Goal: Task Accomplishment & Management: Manage account settings

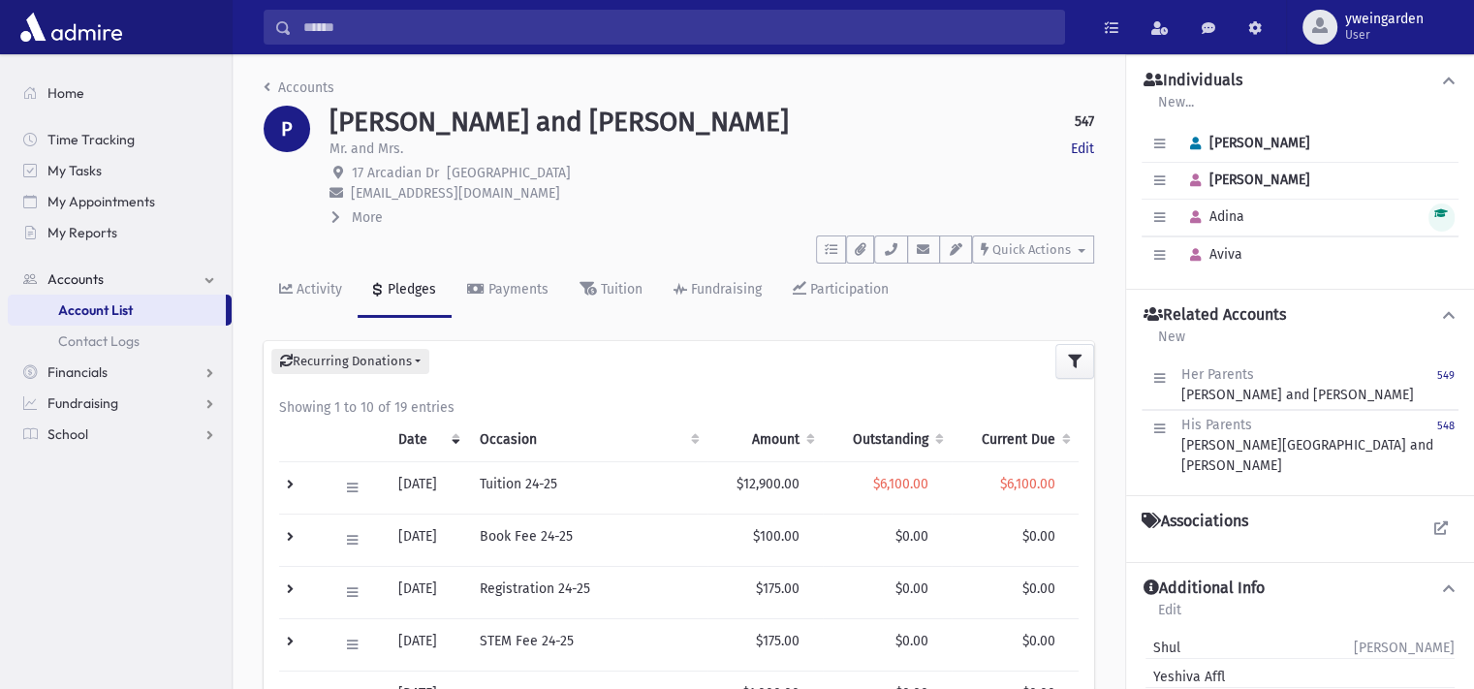
click at [585, 31] on input "Search" at bounding box center [678, 27] width 772 height 35
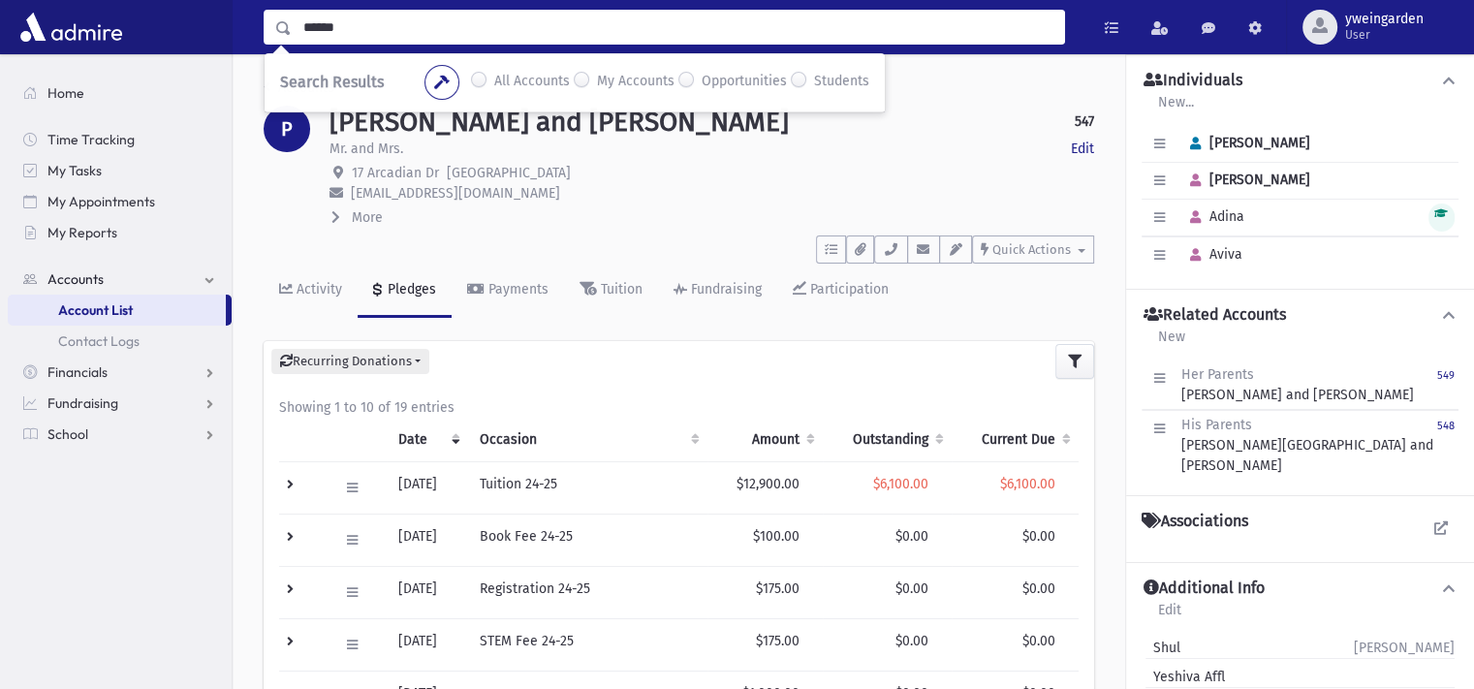
type input "******"
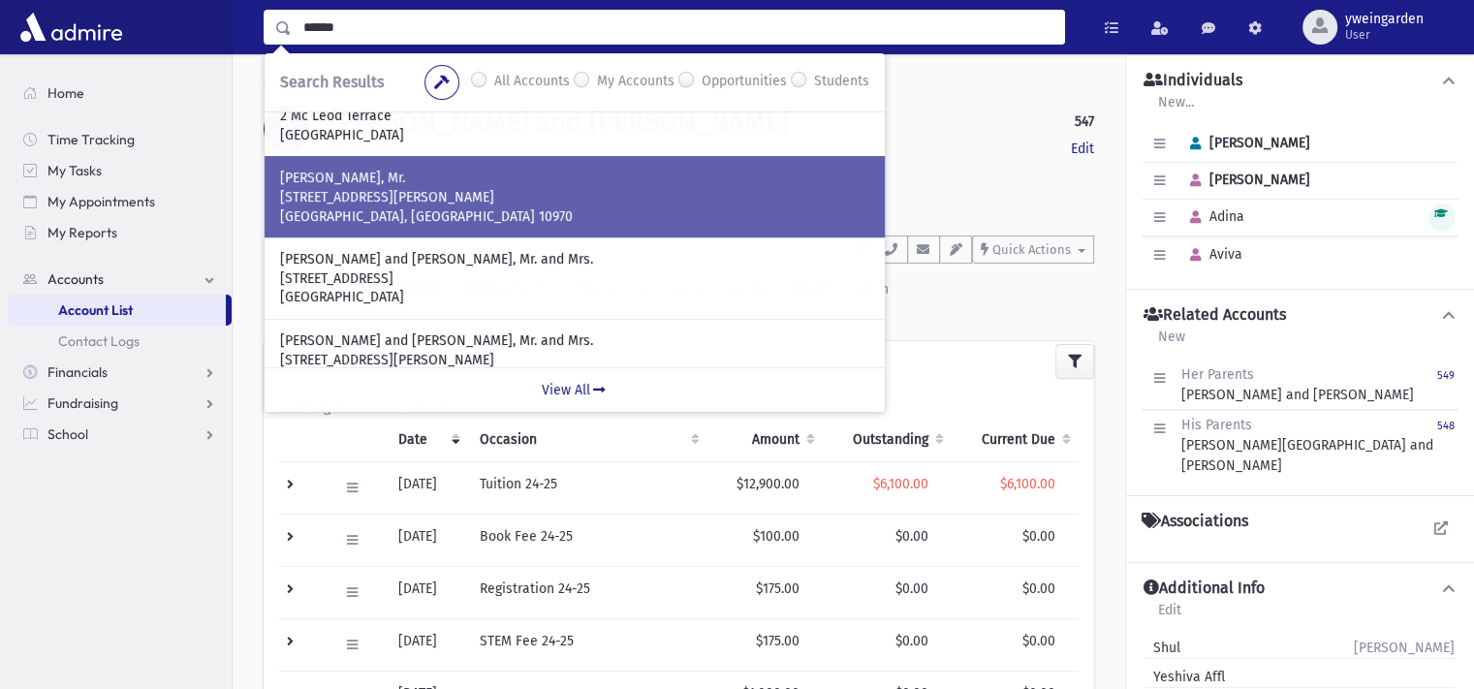
scroll to position [258, 0]
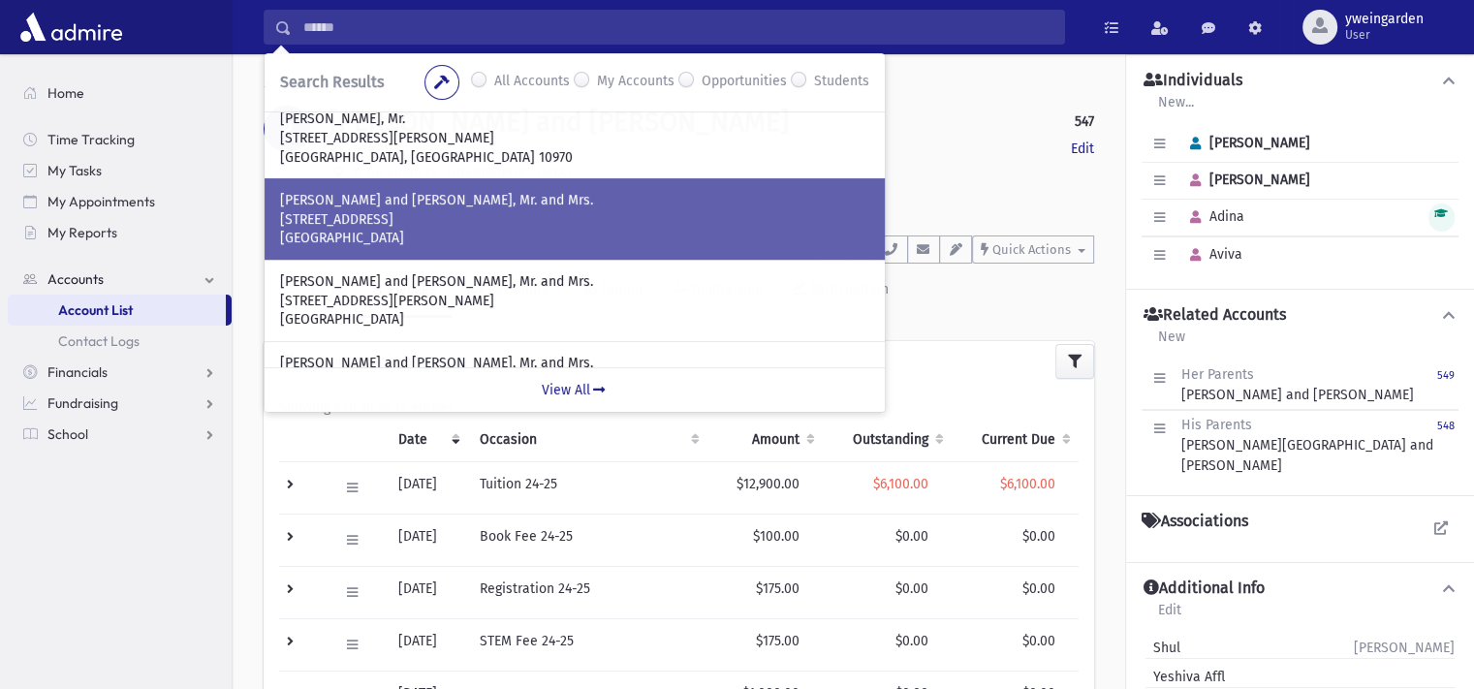
click at [496, 220] on p "[STREET_ADDRESS]" at bounding box center [574, 219] width 589 height 19
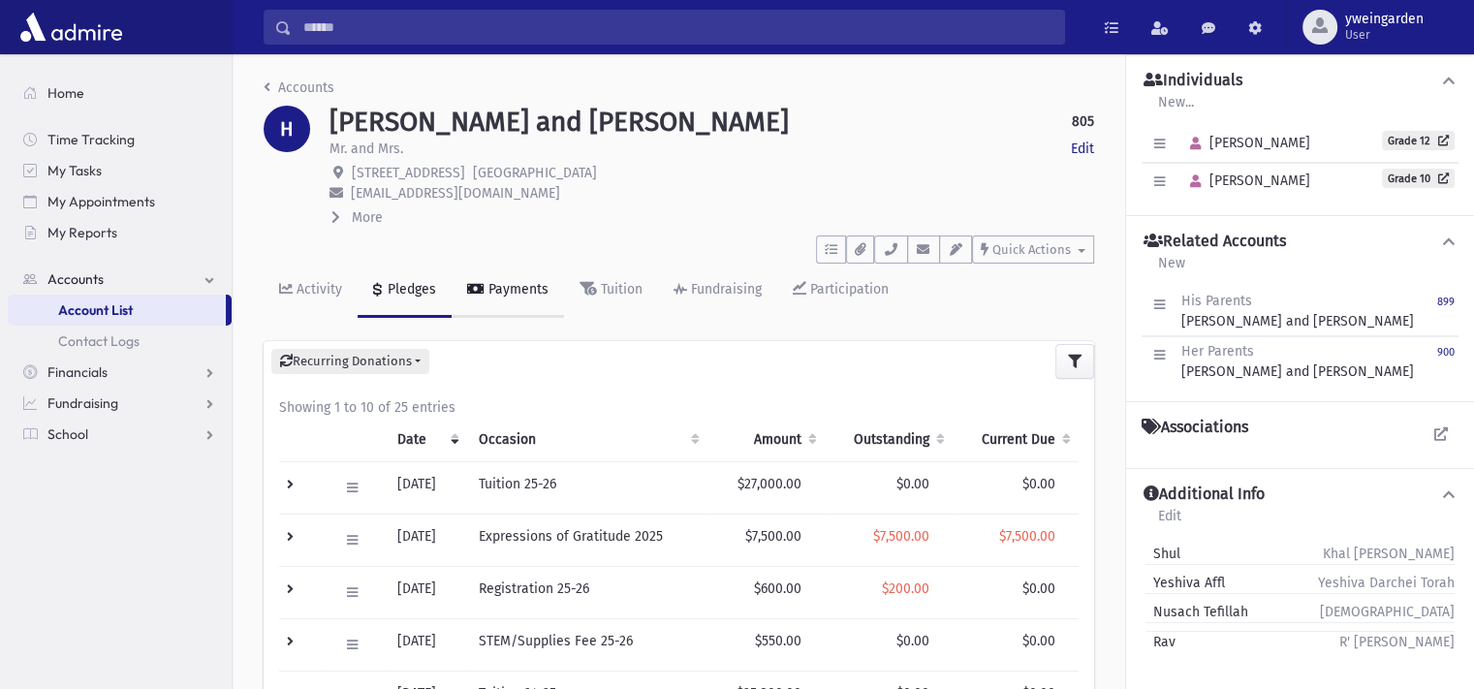
click at [515, 309] on link "Payments" at bounding box center [508, 291] width 112 height 54
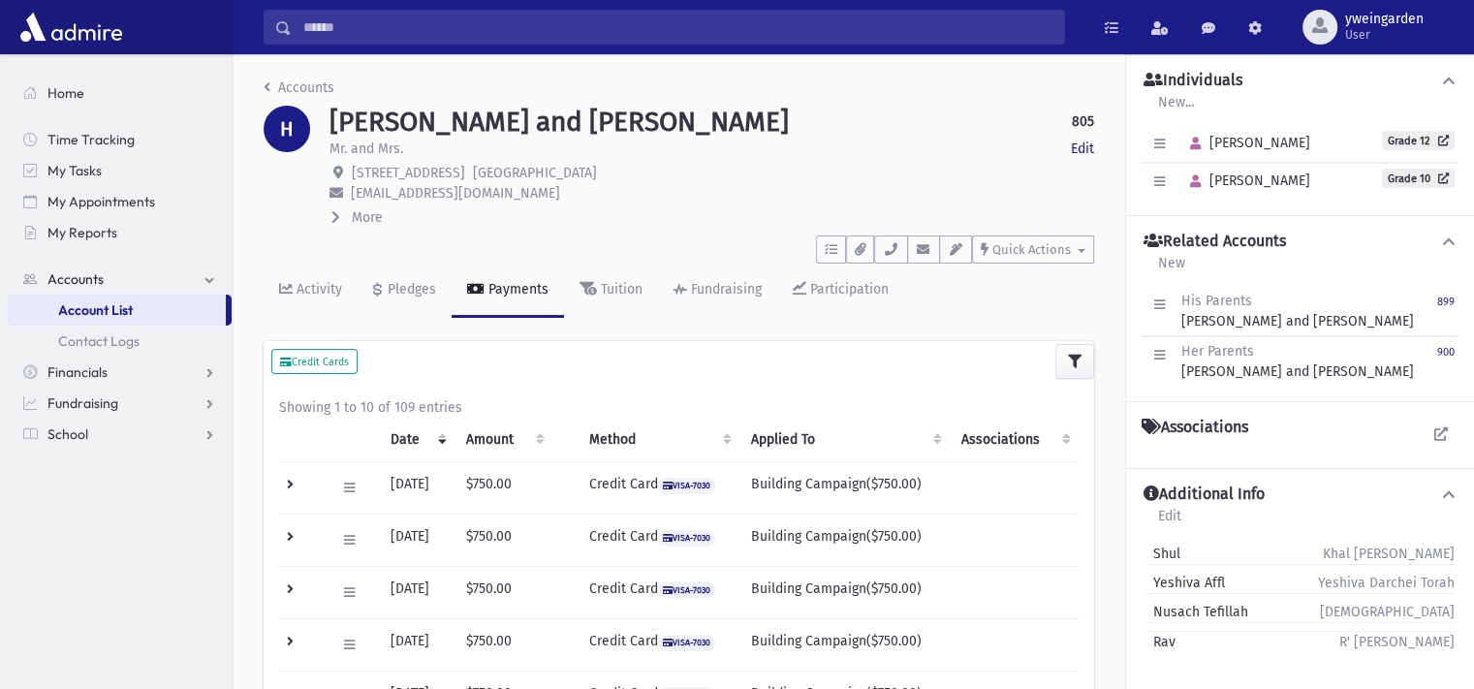
click at [514, 303] on link "Payments" at bounding box center [508, 291] width 112 height 54
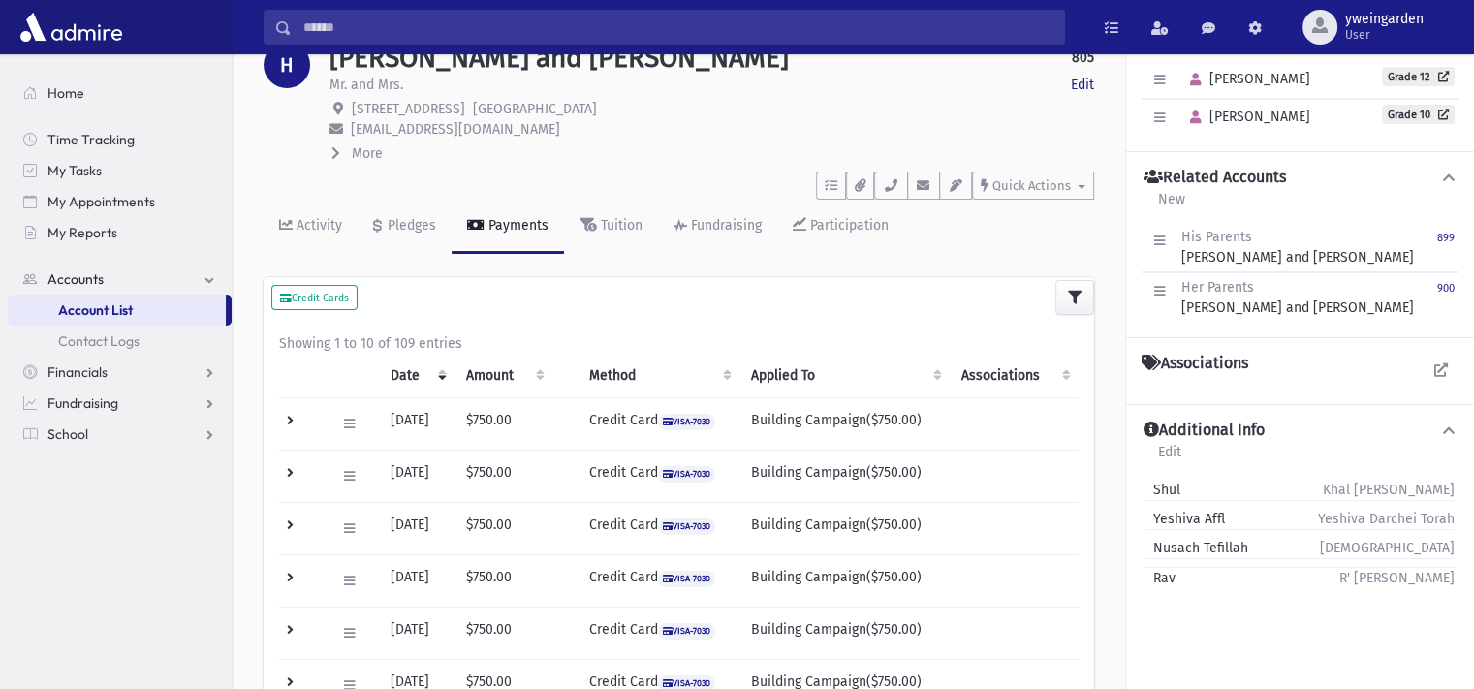
scroll to position [129, 0]
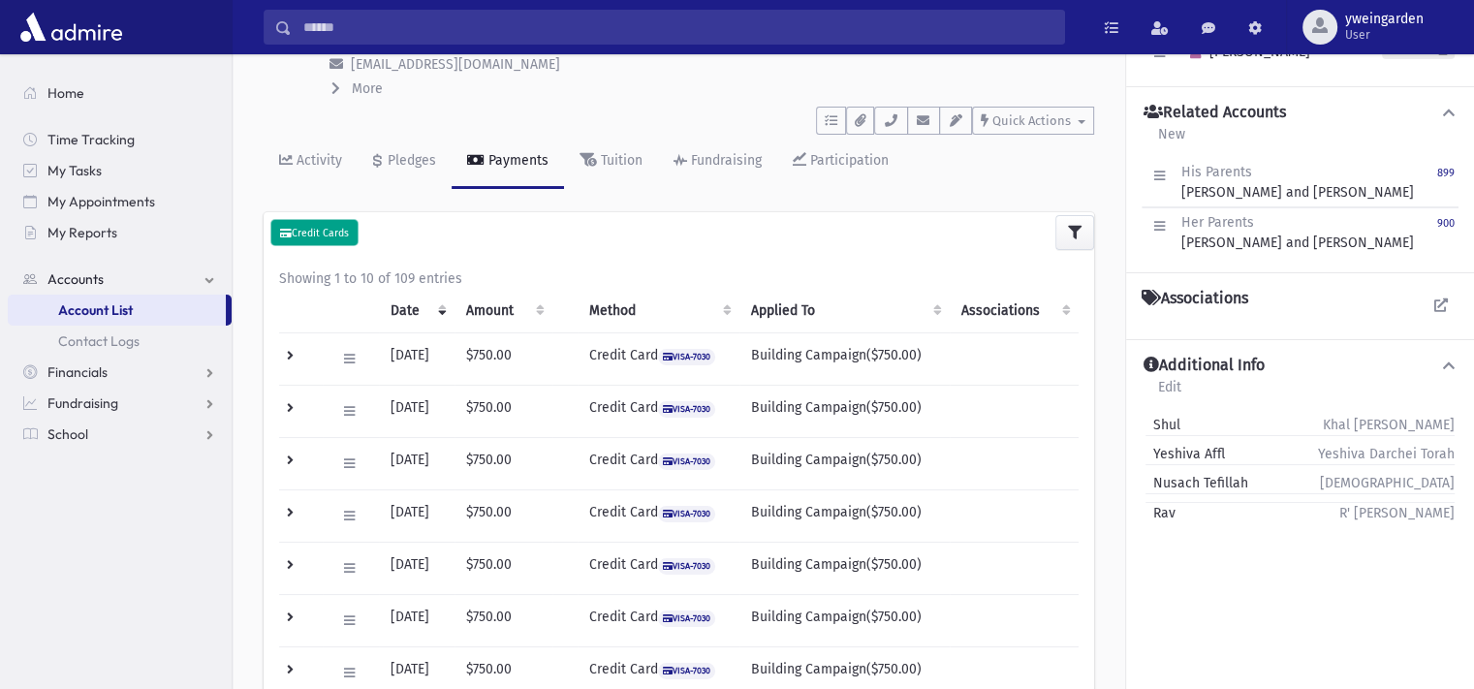
click at [331, 233] on small "Credit Cards" at bounding box center [314, 233] width 69 height 13
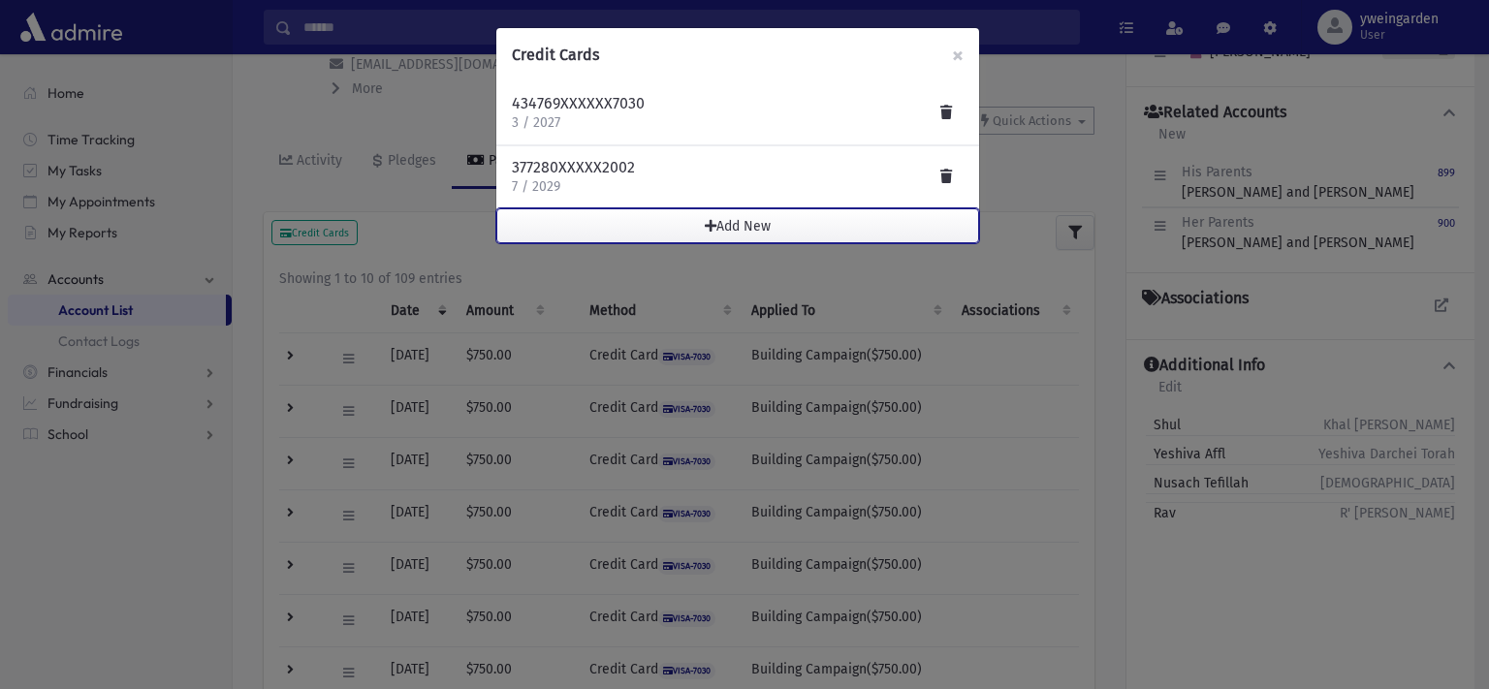
click at [721, 221] on button "Add New" at bounding box center [737, 225] width 483 height 35
click at [720, 227] on button "Add New" at bounding box center [737, 225] width 483 height 35
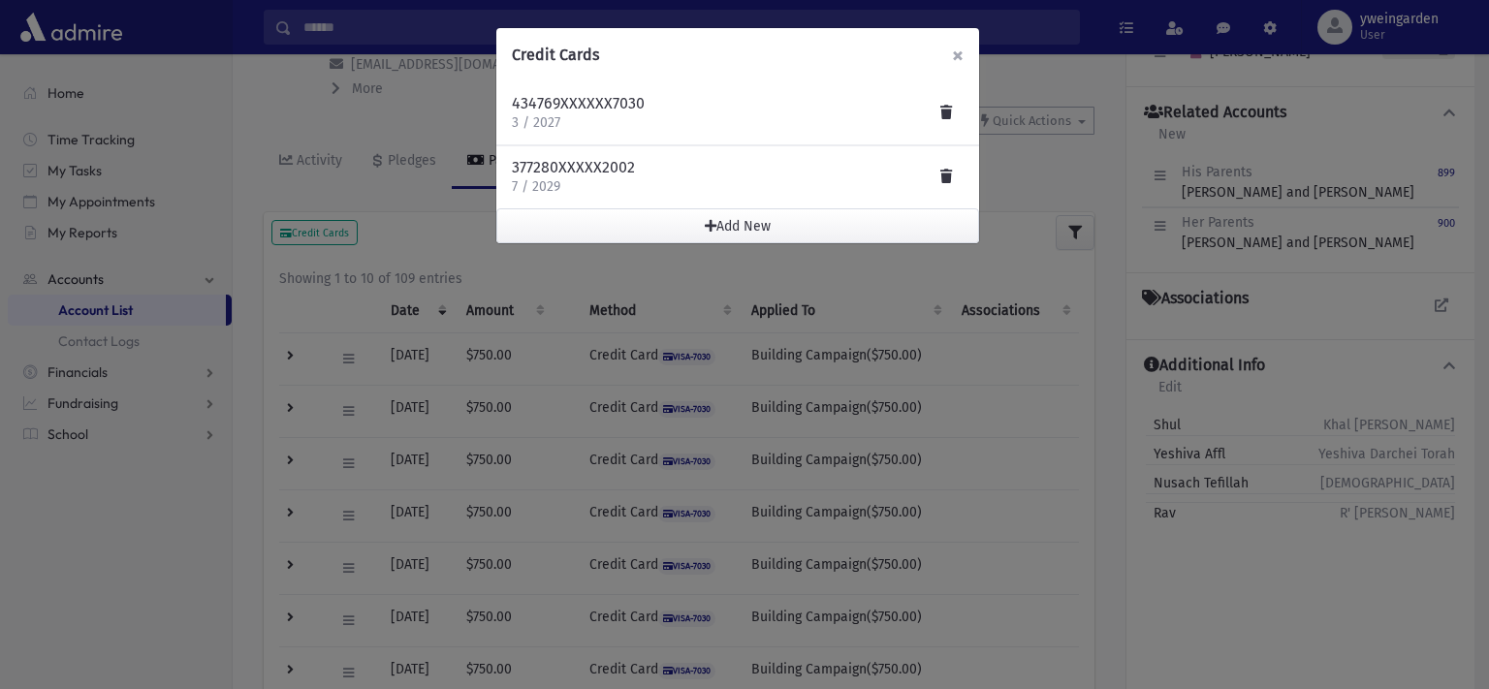
click at [958, 53] on span "×" at bounding box center [958, 55] width 12 height 27
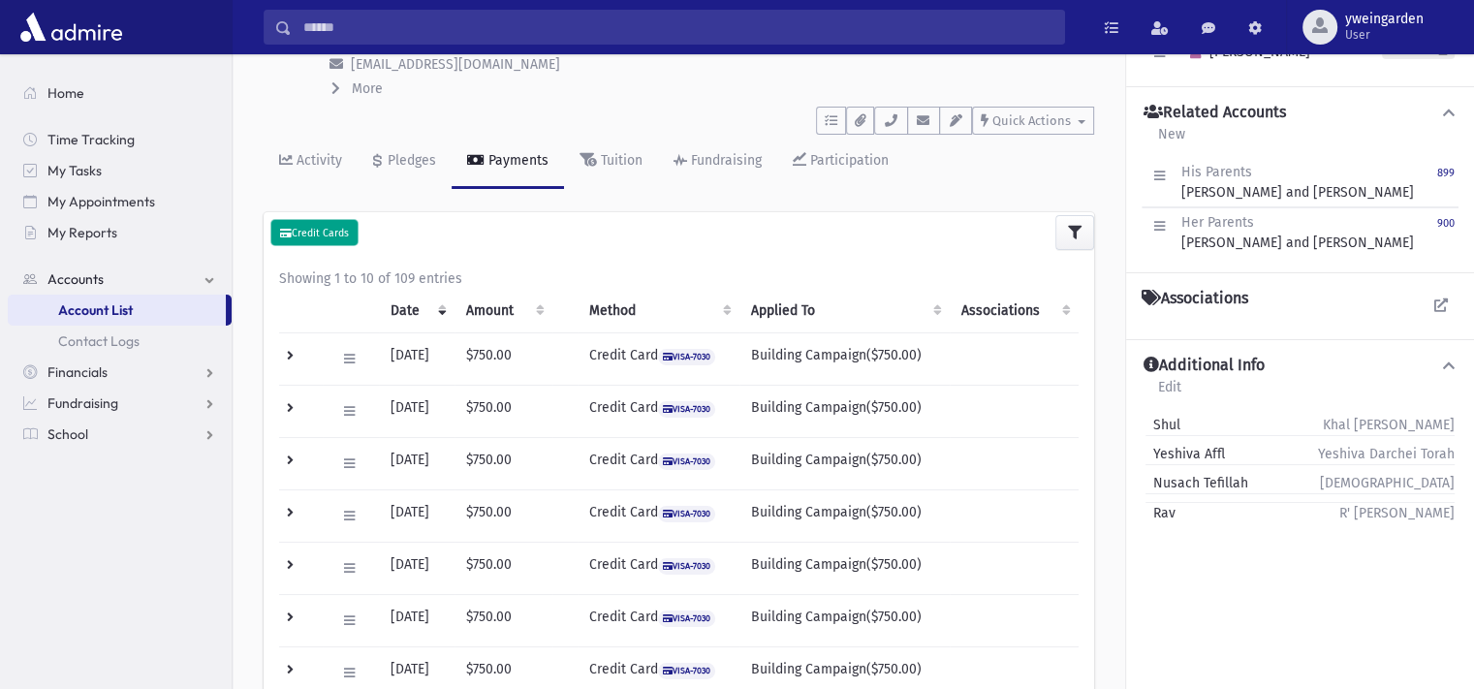
click at [344, 232] on small "Credit Cards" at bounding box center [314, 233] width 69 height 13
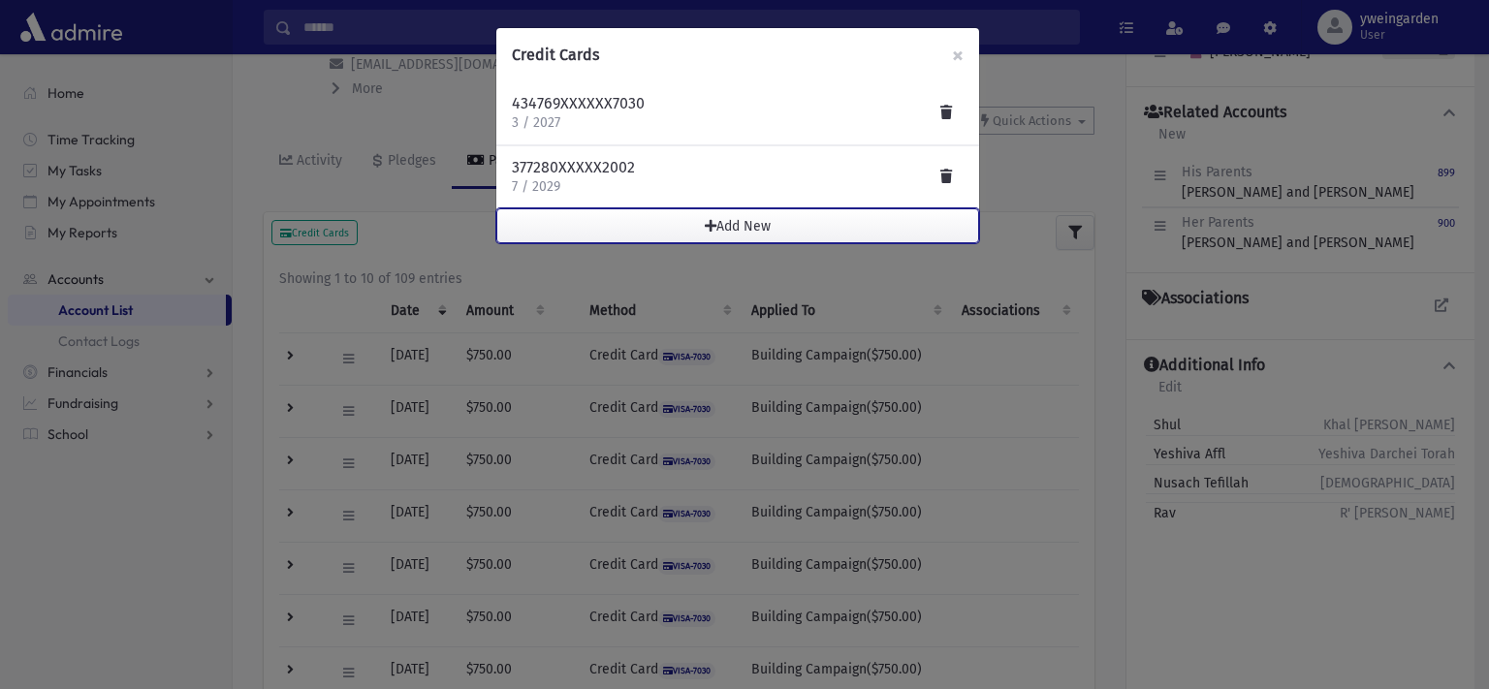
click at [717, 216] on button "Add New" at bounding box center [737, 225] width 483 height 35
drag, startPoint x: 717, startPoint y: 216, endPoint x: 698, endPoint y: 213, distance: 19.6
click at [698, 213] on button "Add New" at bounding box center [737, 225] width 483 height 35
drag, startPoint x: 706, startPoint y: 219, endPoint x: 707, endPoint y: 271, distance: 52.3
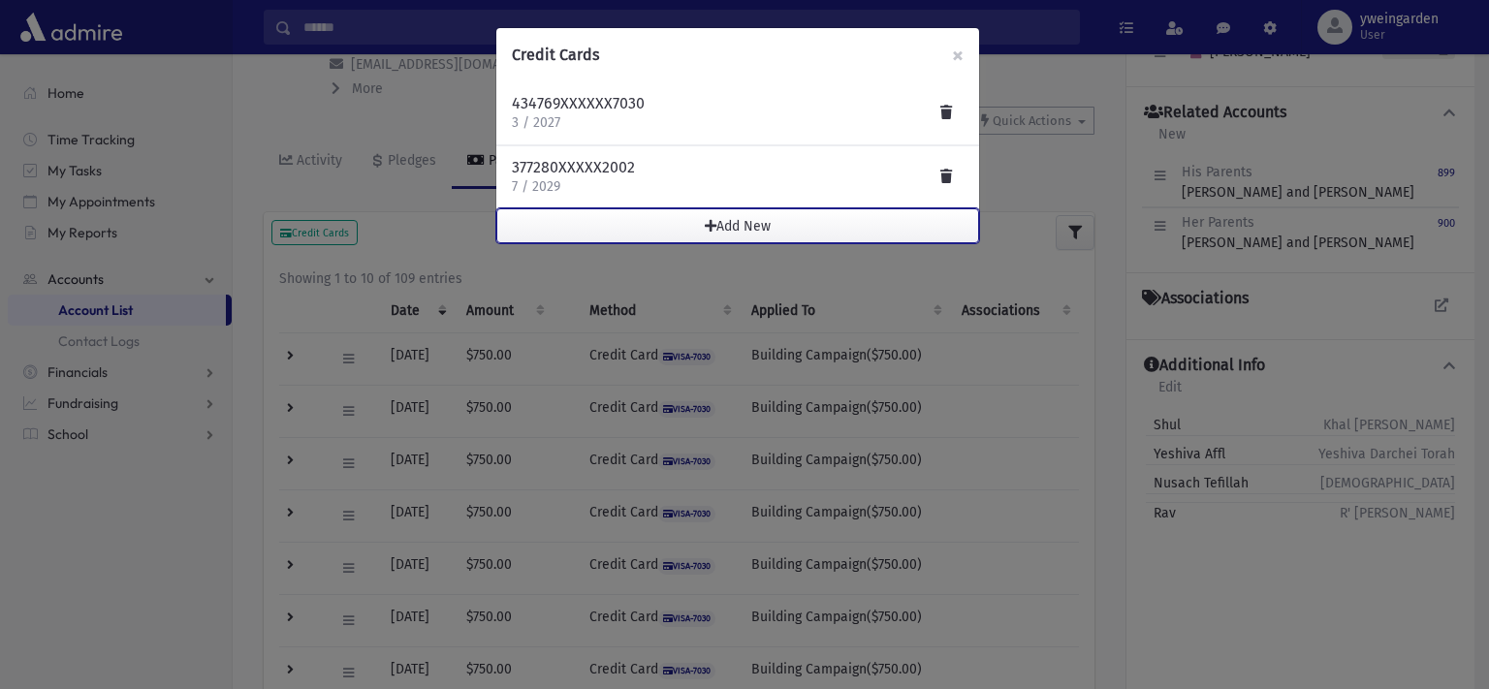
click at [707, 268] on div "Credit Cards × 434769XXXXXX7030 3 / 2027 377280XXXXX2002 7 / 2029 Add New" at bounding box center [744, 344] width 1489 height 689
click at [718, 232] on button "Add New" at bounding box center [737, 225] width 483 height 35
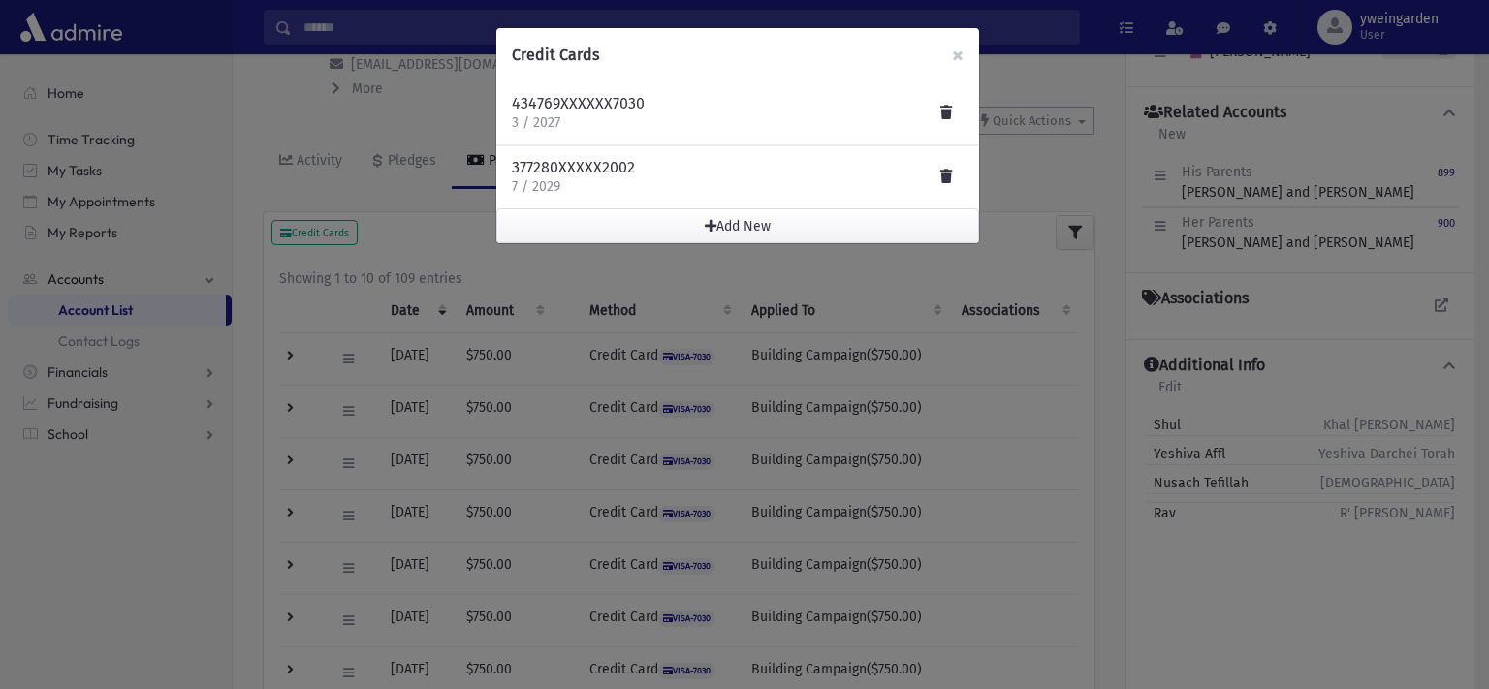
click at [726, 89] on li "434769XXXXXX7030 3 / 2027" at bounding box center [737, 113] width 483 height 63
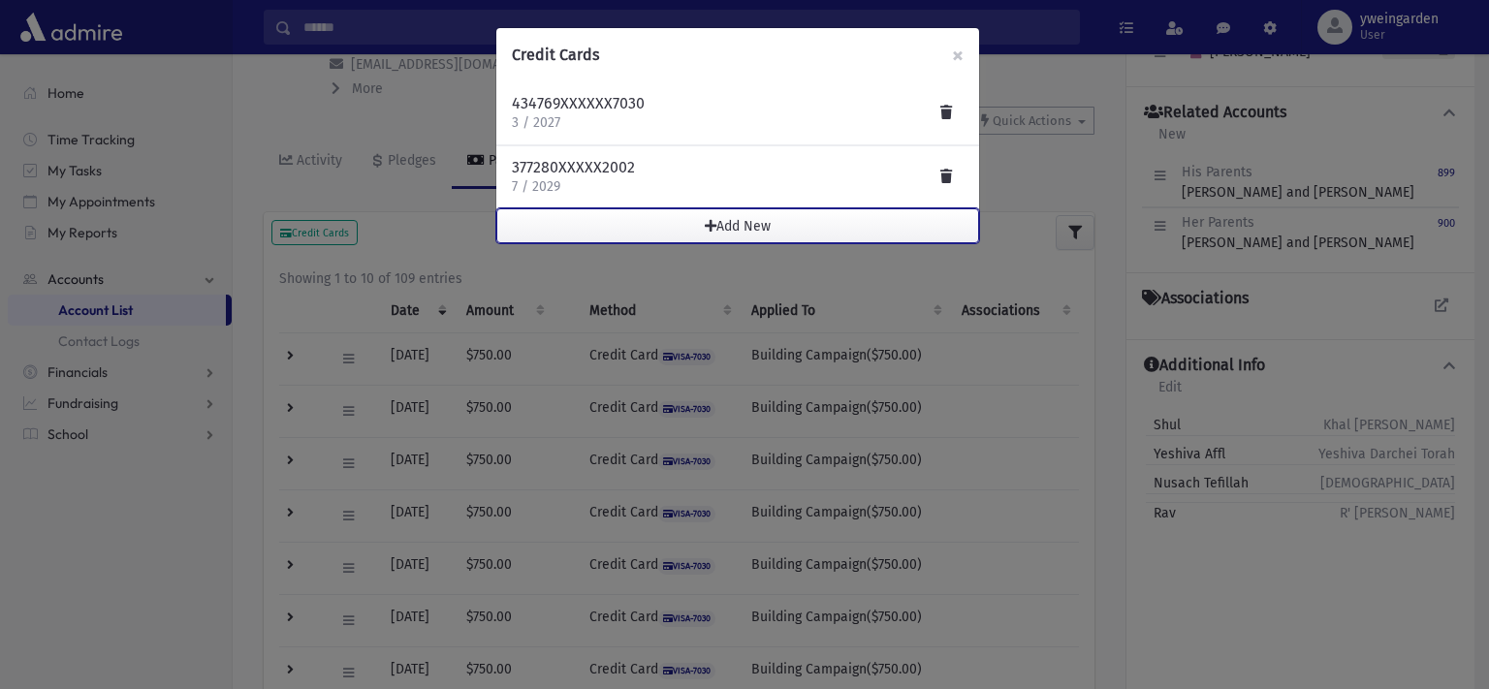
click at [740, 221] on button "Add New" at bounding box center [737, 225] width 483 height 35
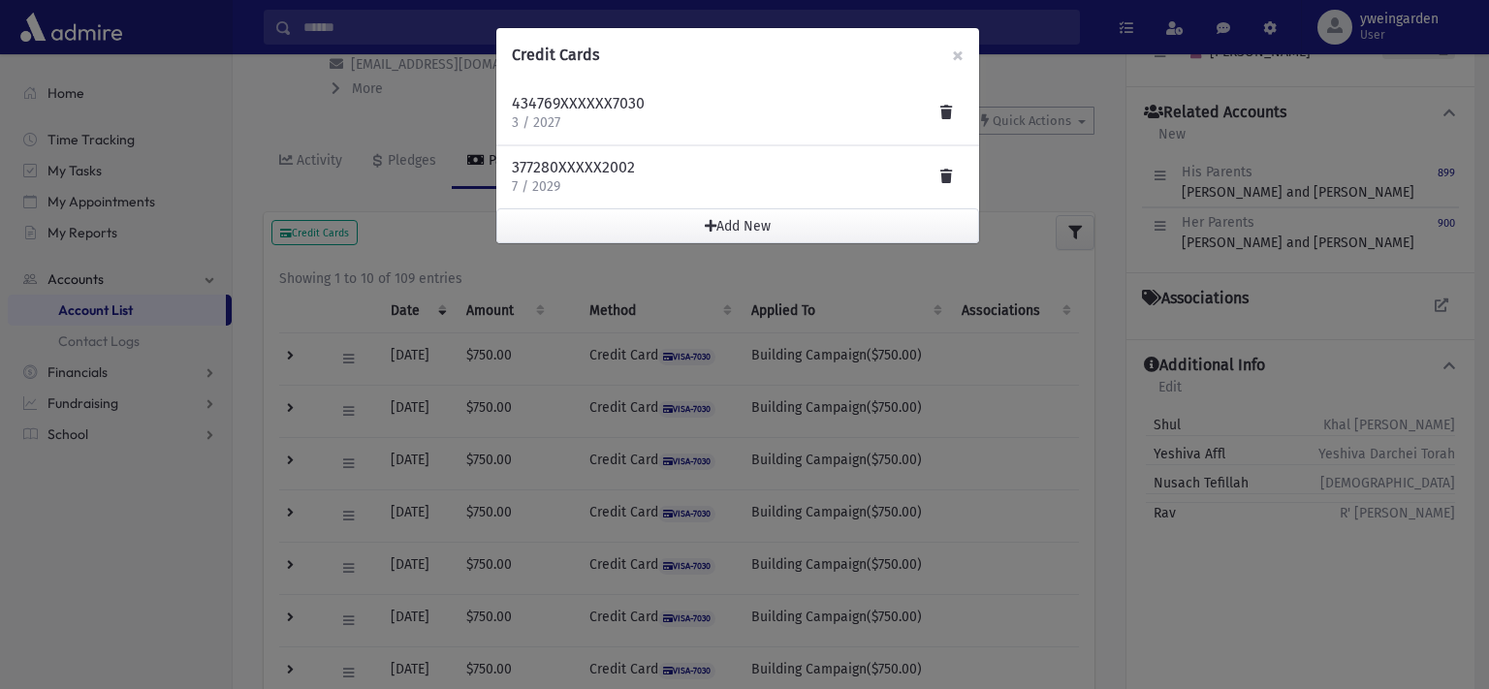
click at [733, 270] on div "Credit Cards × 434769XXXXXX7030 3 / 2027 377280XXXXX2002 7 / 2029 Add New" at bounding box center [744, 344] width 1489 height 689
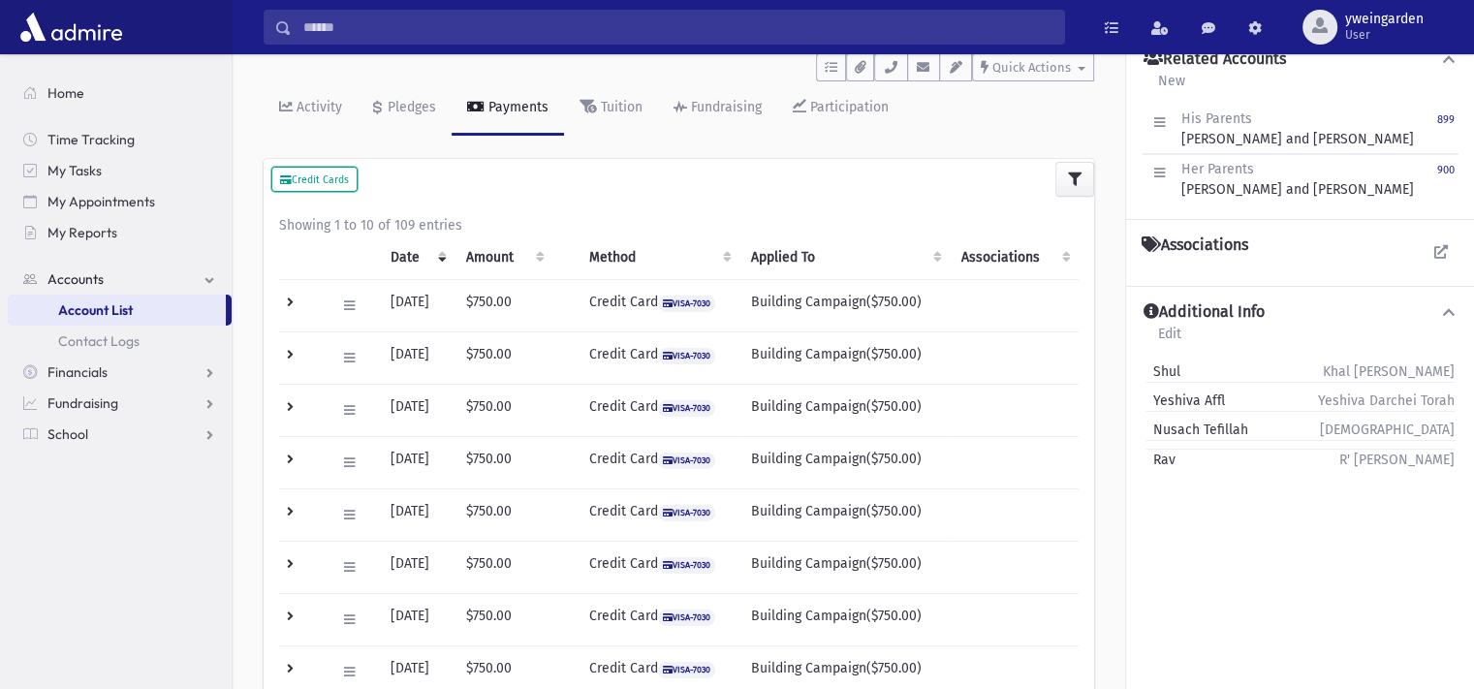
scroll to position [0, 0]
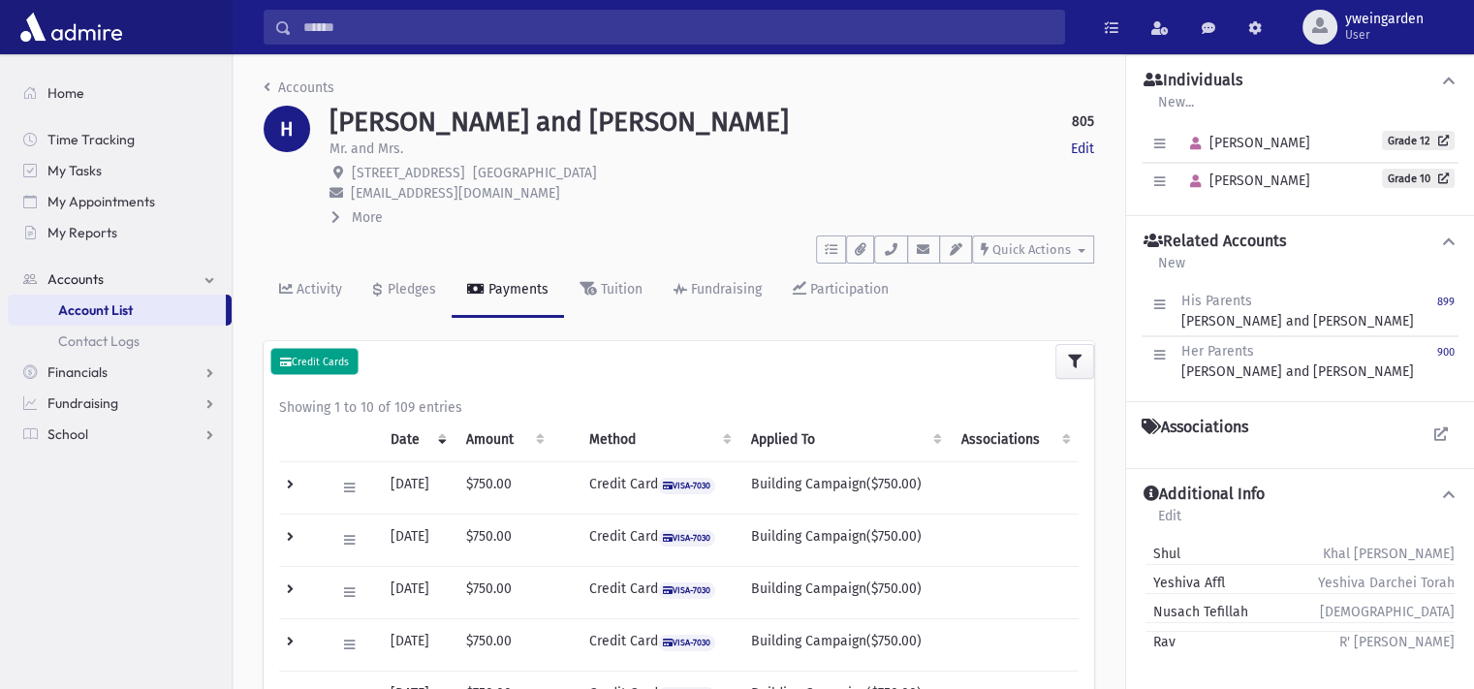
click at [325, 358] on small "Credit Cards" at bounding box center [314, 362] width 69 height 13
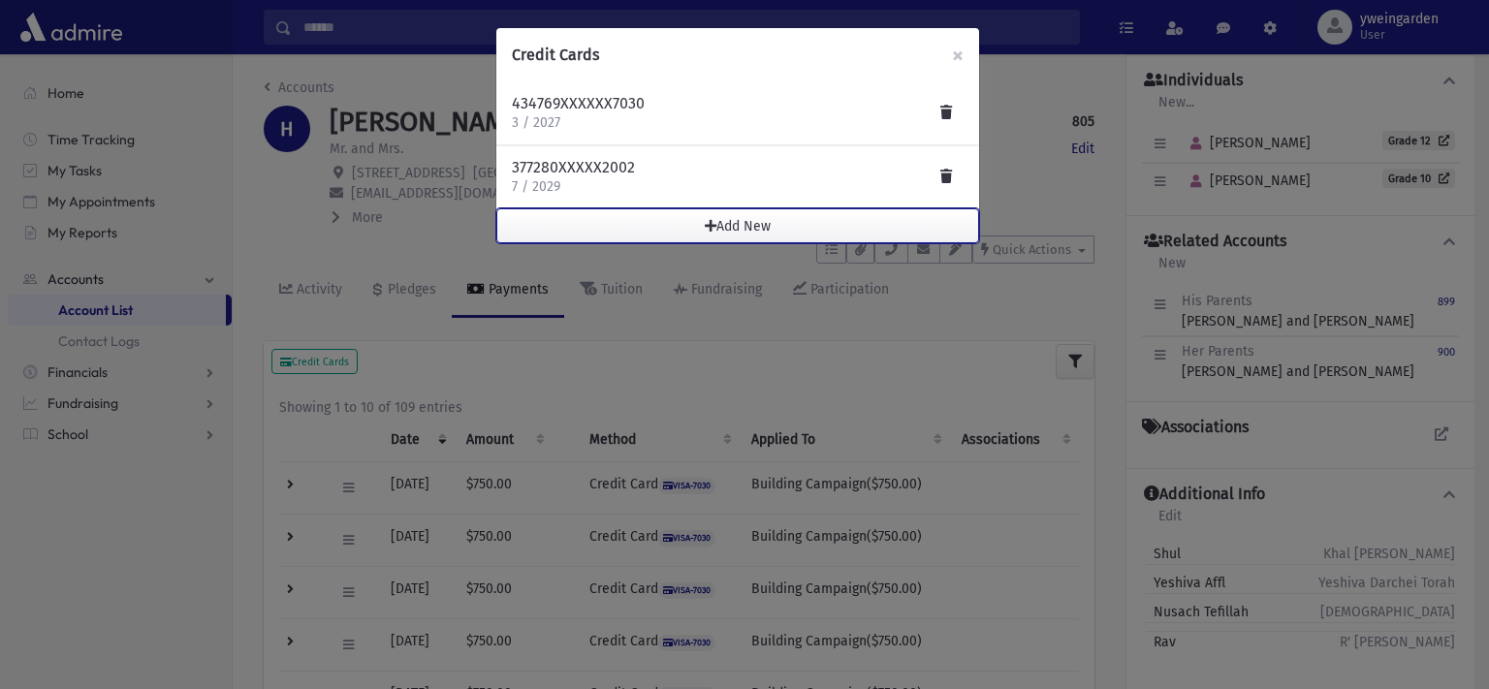
click at [710, 219] on span "button" at bounding box center [711, 226] width 12 height 14
click at [710, 216] on button "Add New" at bounding box center [737, 225] width 483 height 35
click at [710, 219] on span "button" at bounding box center [711, 226] width 12 height 14
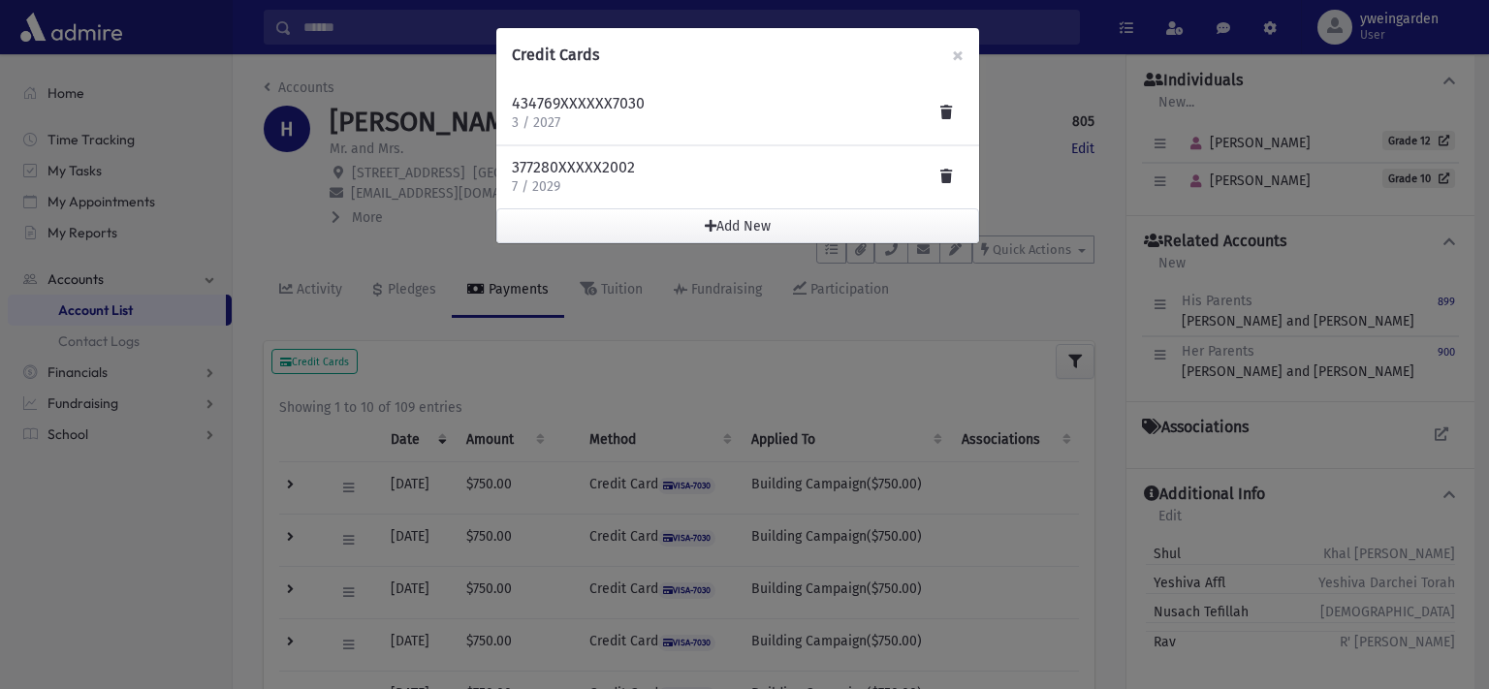
click at [425, 74] on div "Credit Cards × 434769XXXXXX7030 3 / 2027 377280XXXXX2002 7 / 2029 Add New" at bounding box center [744, 344] width 1489 height 689
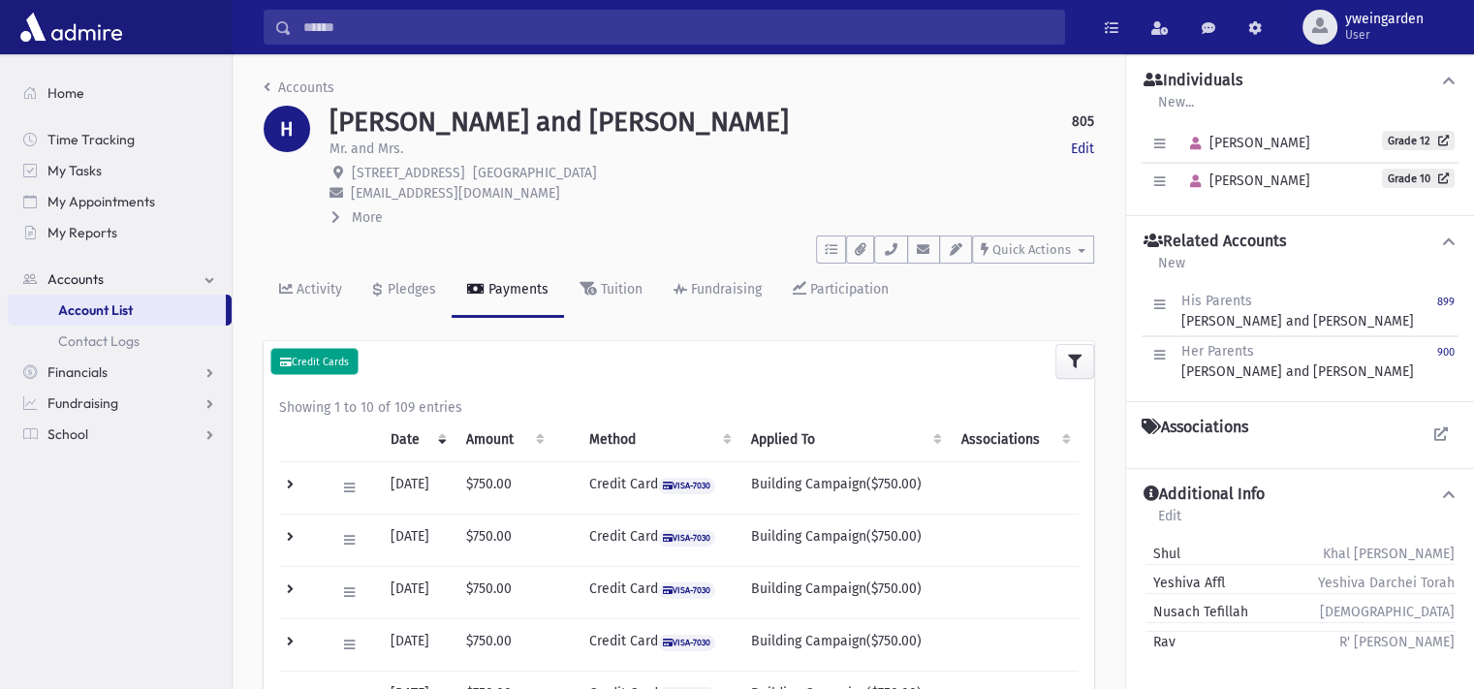
click at [313, 369] on button "Credit Cards" at bounding box center [314, 361] width 86 height 25
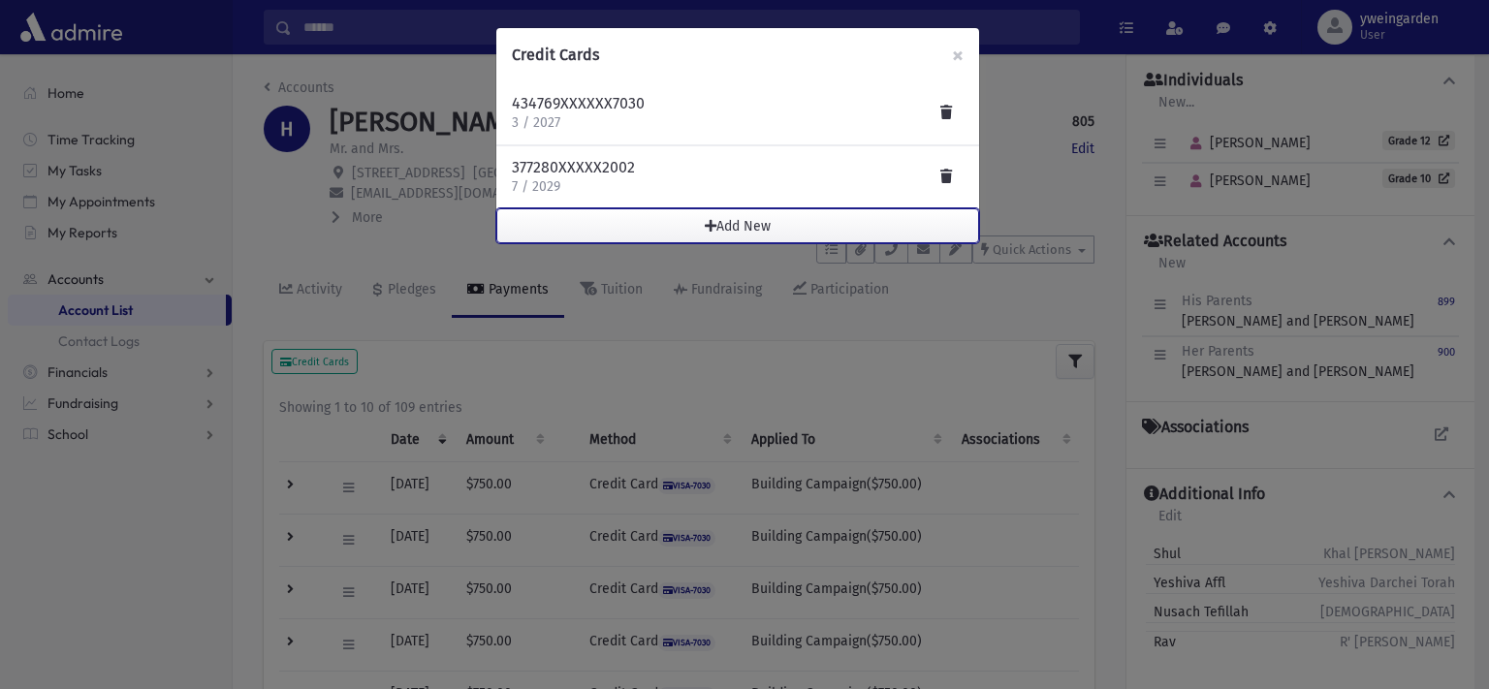
click at [761, 214] on button "Add New" at bounding box center [737, 225] width 483 height 35
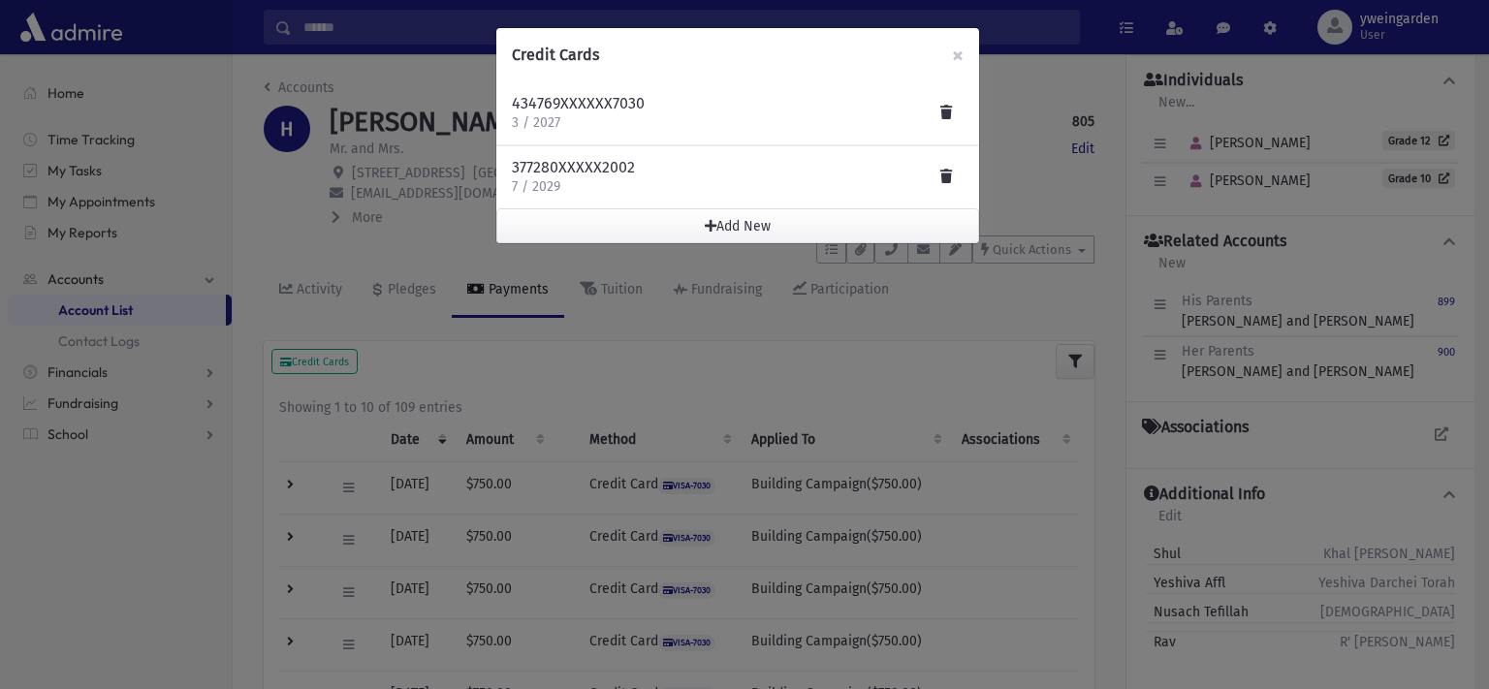
click at [595, 258] on div "Credit Cards × 434769XXXXXX7030 3 / 2027 377280XXXXX2002 7 / 2029 Add New" at bounding box center [744, 344] width 1489 height 689
